Goal: Information Seeking & Learning: Check status

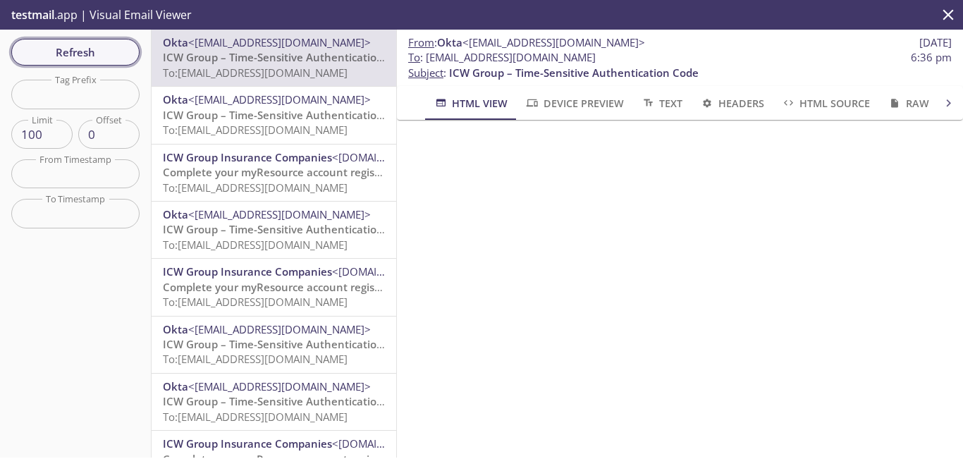
click at [94, 46] on span "Refresh" at bounding box center [76, 52] width 106 height 18
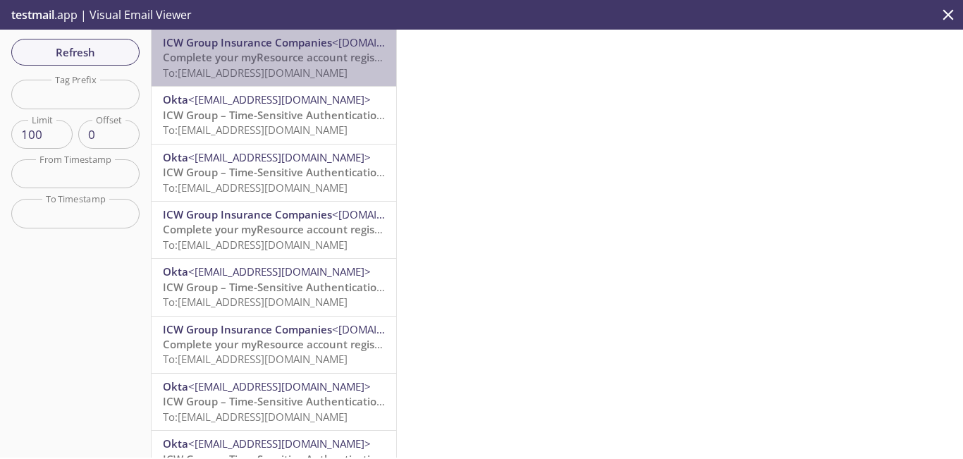
click at [326, 51] on span "Complete your myResource account registration" at bounding box center [286, 57] width 247 height 14
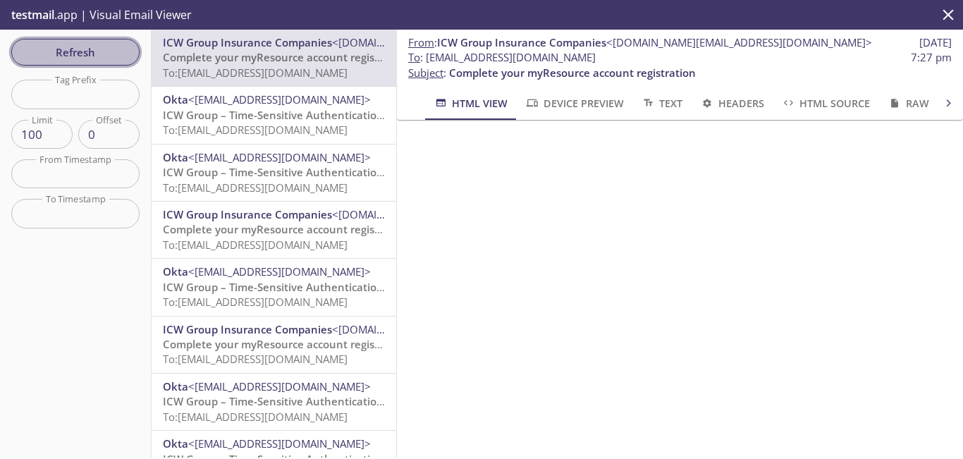
click at [92, 55] on span "Refresh" at bounding box center [76, 52] width 106 height 18
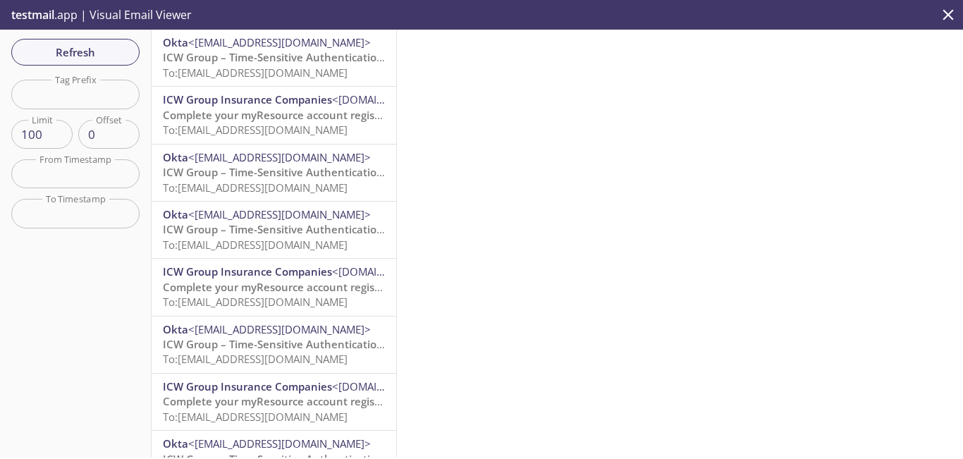
click at [301, 66] on span "To: [EMAIL_ADDRESS][DOMAIN_NAME]" at bounding box center [255, 73] width 185 height 14
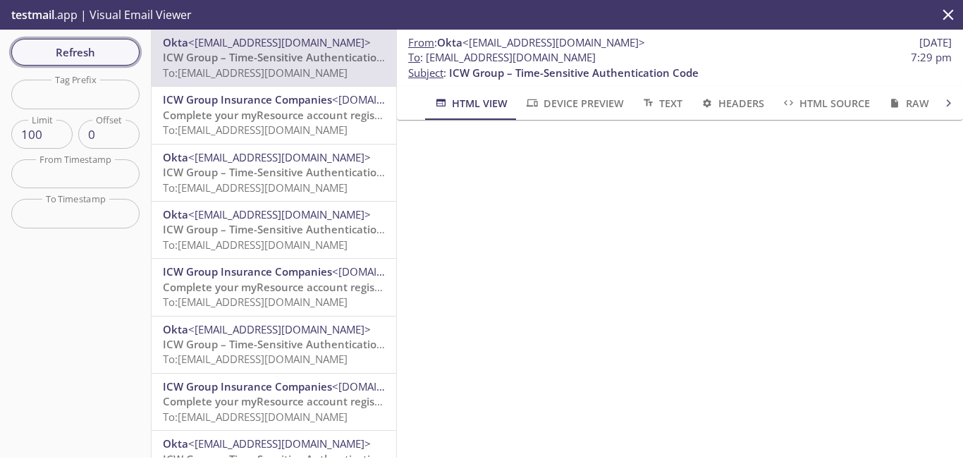
click at [100, 49] on span "Refresh" at bounding box center [76, 52] width 106 height 18
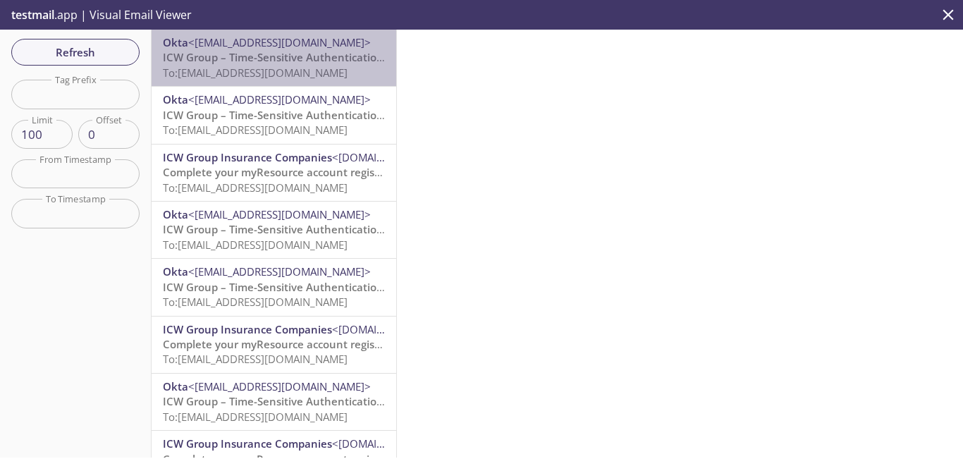
click at [314, 78] on span "To: [EMAIL_ADDRESS][DOMAIN_NAME]" at bounding box center [255, 73] width 185 height 14
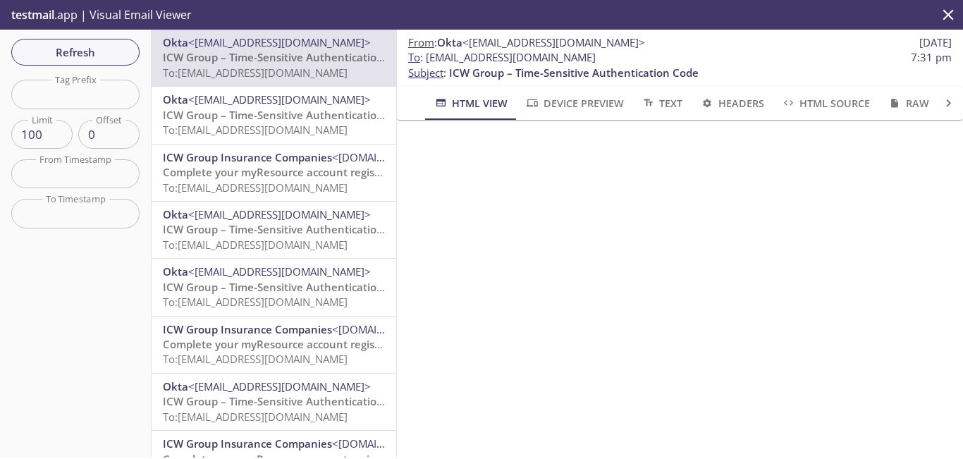
click at [321, 127] on span "To: [EMAIL_ADDRESS][DOMAIN_NAME]" at bounding box center [255, 130] width 185 height 14
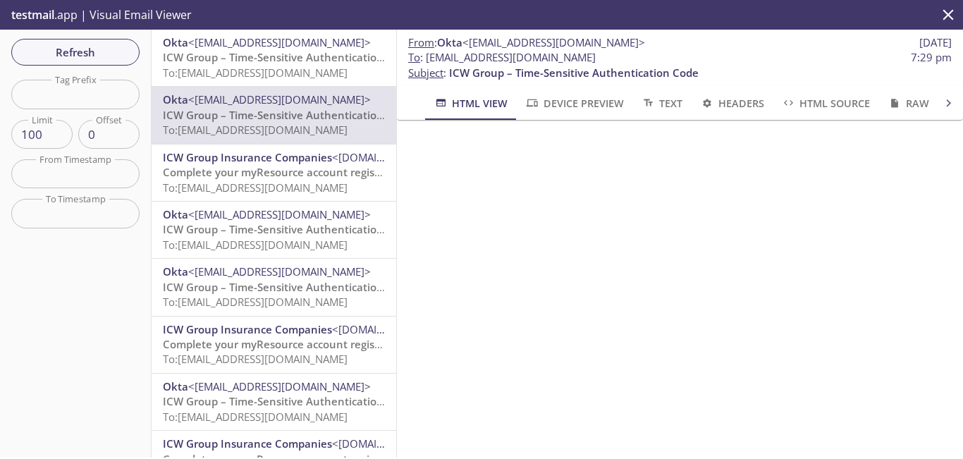
drag, startPoint x: 580, startPoint y: 54, endPoint x: 428, endPoint y: 57, distance: 152.3
click at [428, 57] on span "To : [EMAIL_ADDRESS][DOMAIN_NAME] 7:29 pm" at bounding box center [679, 57] width 543 height 15
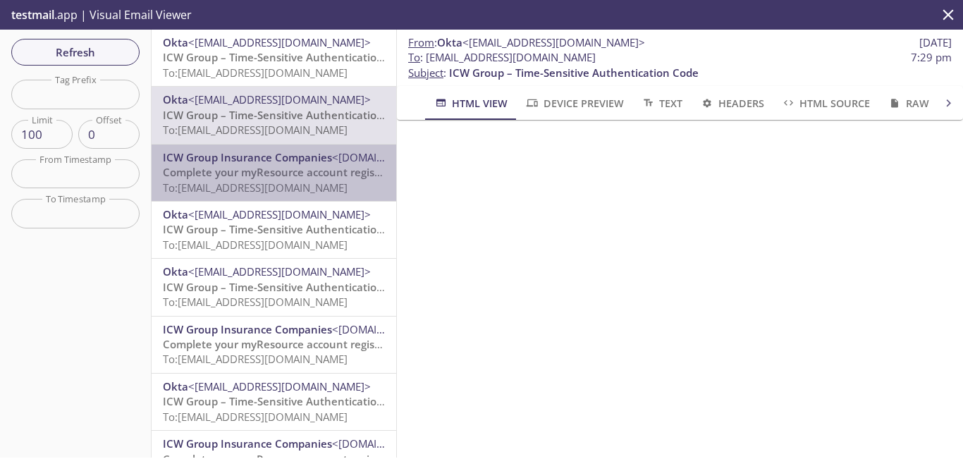
click at [309, 178] on span "Complete your myResource account registration" at bounding box center [286, 172] width 247 height 14
